Goal: Check status: Check status

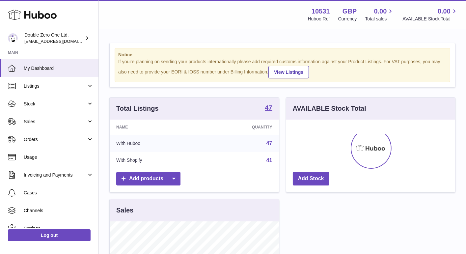
scroll to position [102, 169]
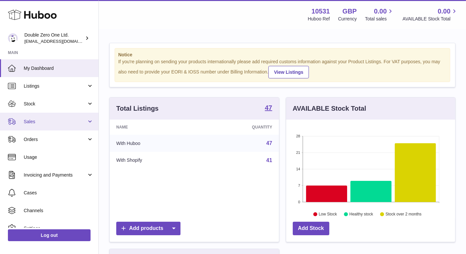
click at [72, 129] on link "Sales" at bounding box center [49, 122] width 98 height 18
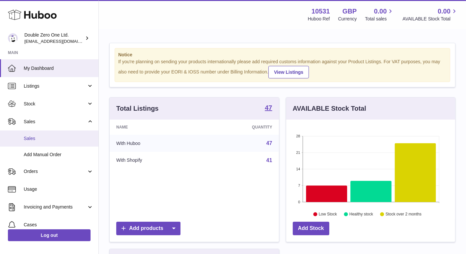
click at [67, 137] on span "Sales" at bounding box center [59, 138] width 70 height 6
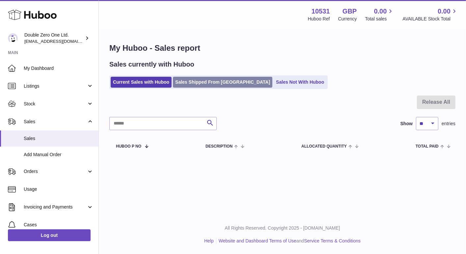
click at [219, 81] on link "Sales Shipped From Huboo" at bounding box center [222, 82] width 99 height 11
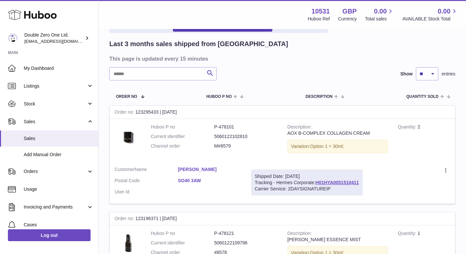
scroll to position [44, 0]
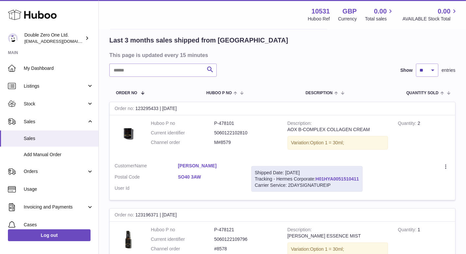
click at [331, 180] on link "H01HYA0051510411" at bounding box center [336, 178] width 43 height 5
